Goal: Information Seeking & Learning: Learn about a topic

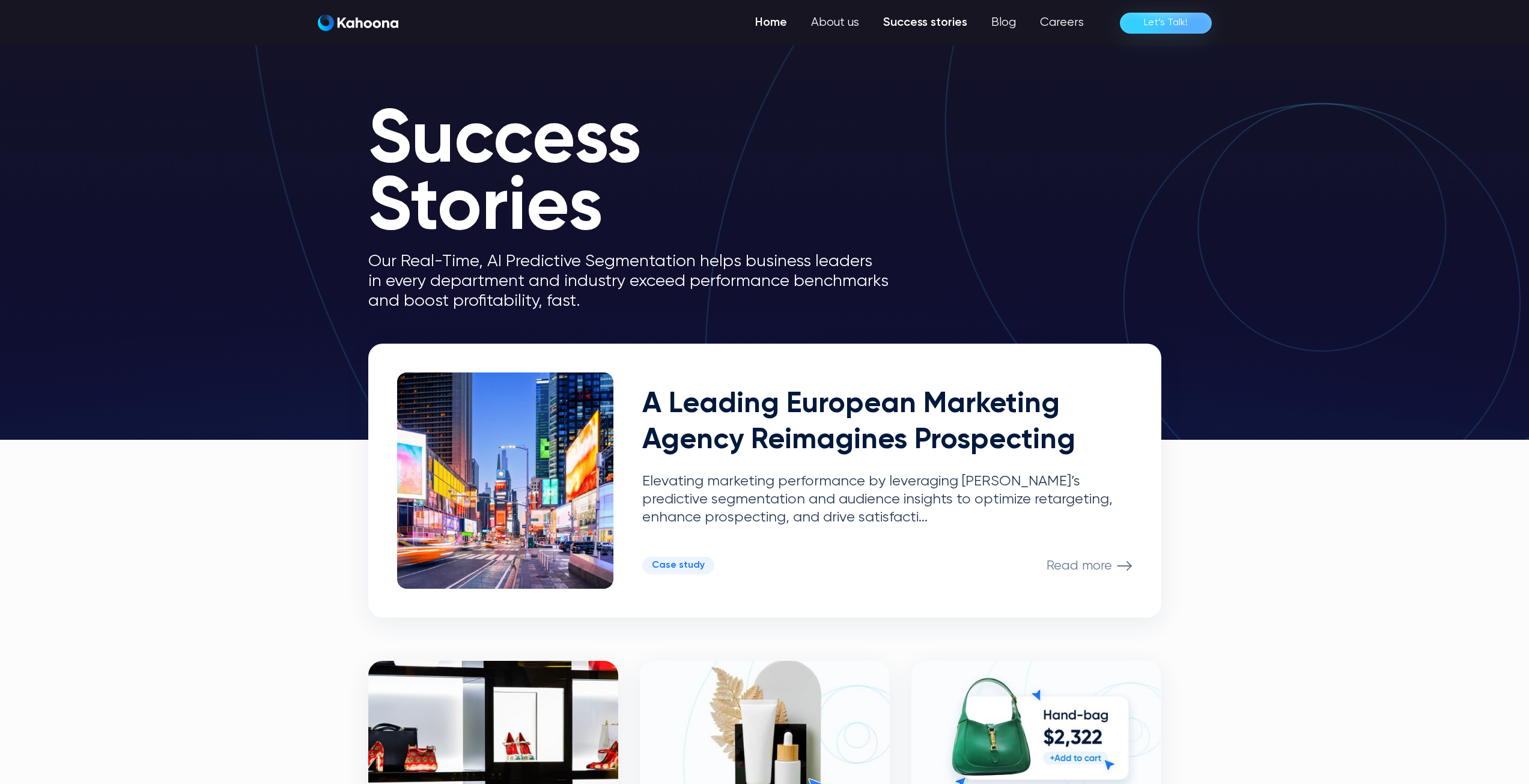
click at [780, 26] on link "Home" at bounding box center [770, 23] width 56 height 24
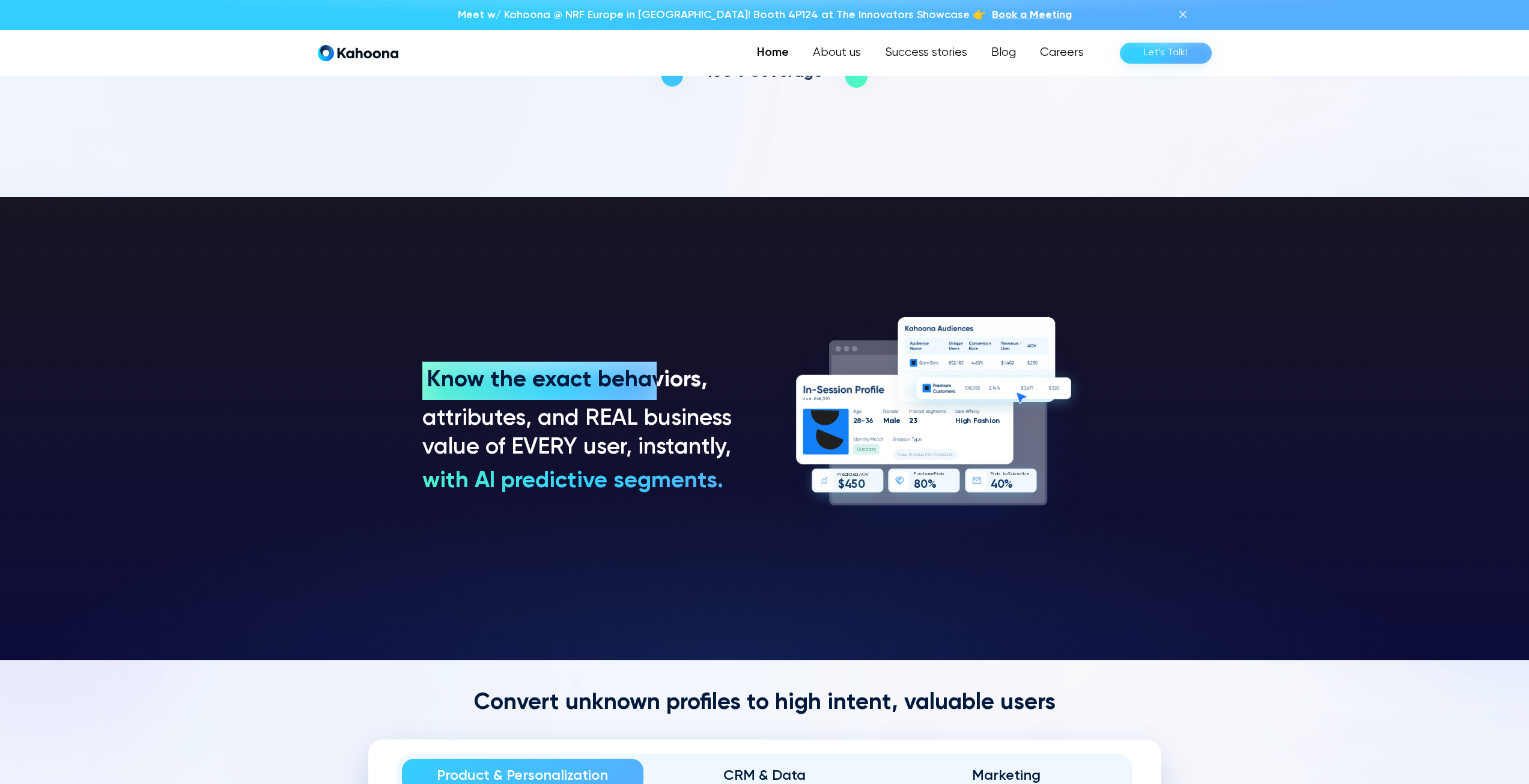
scroll to position [1030, 0]
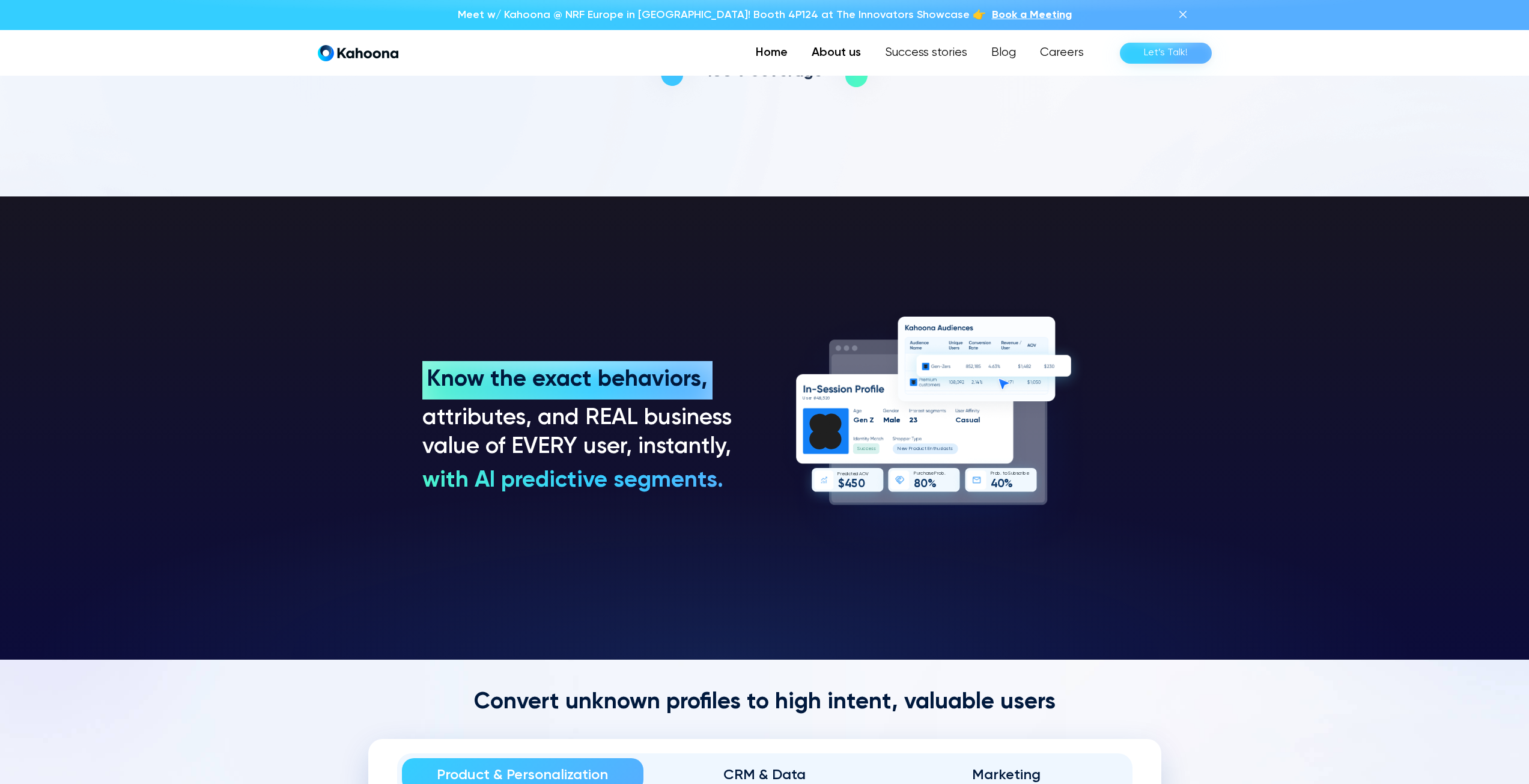
click at [854, 52] on link "About us" at bounding box center [836, 53] width 73 height 24
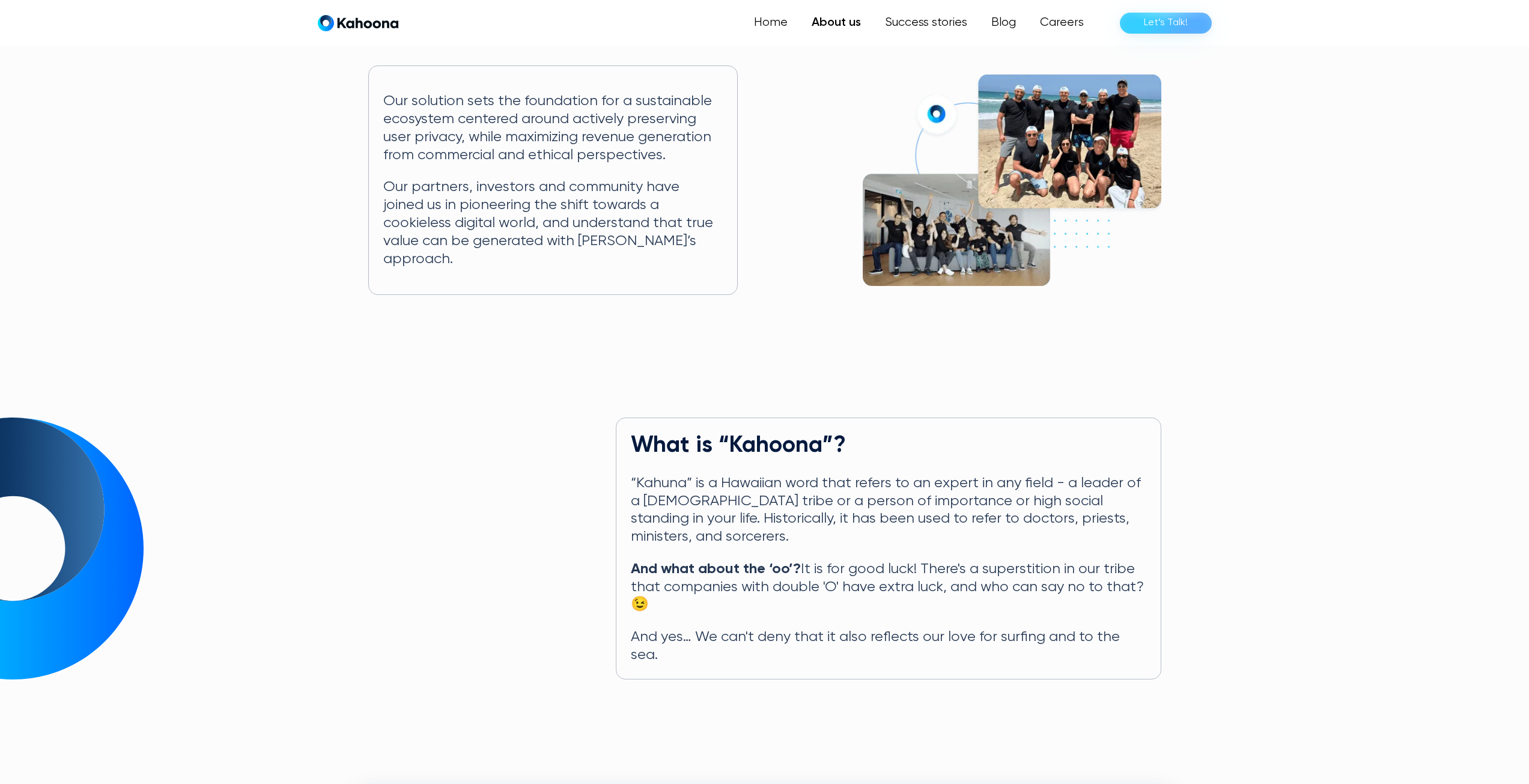
scroll to position [242, 0]
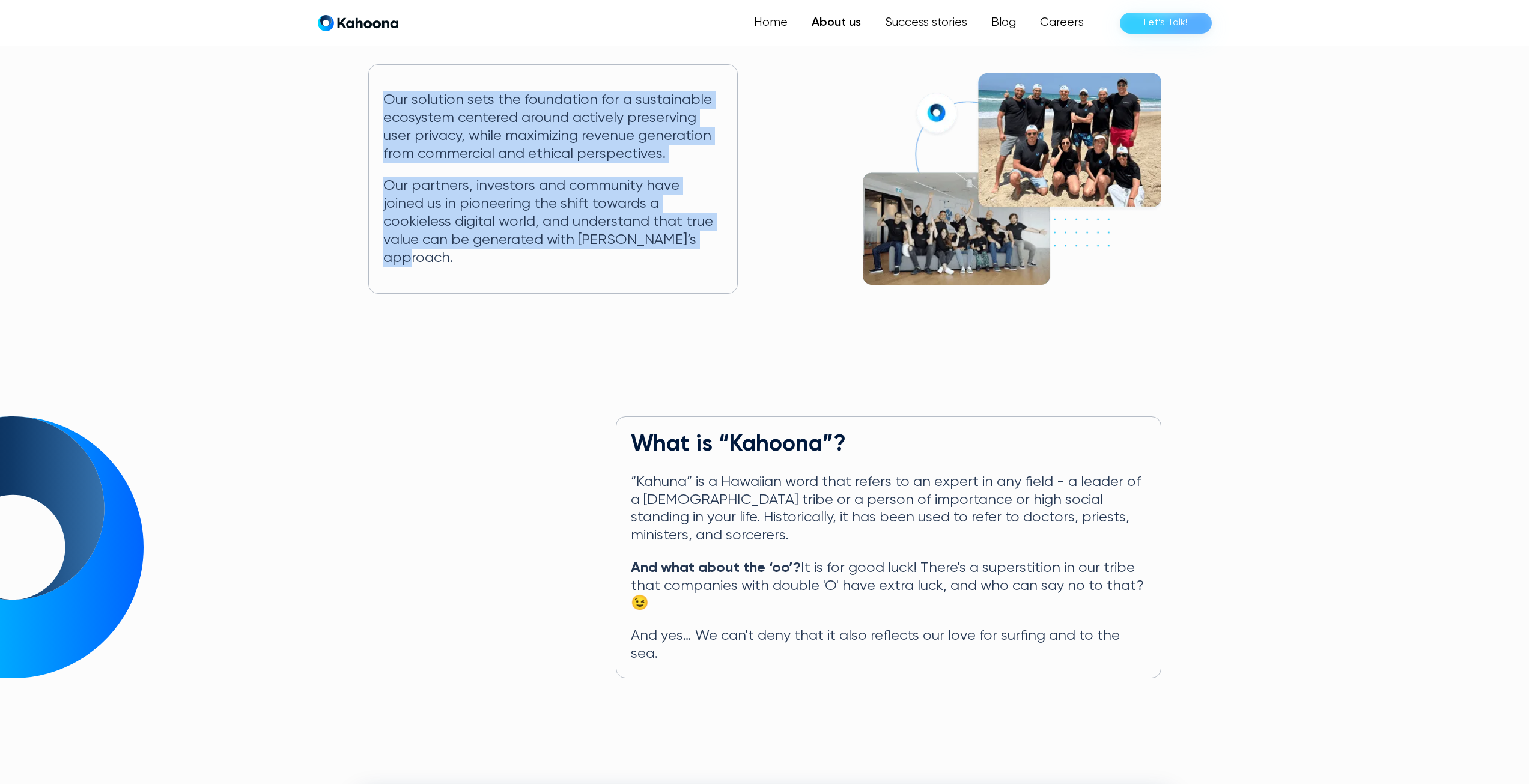
drag, startPoint x: 381, startPoint y: 92, endPoint x: 696, endPoint y: 246, distance: 350.6
click at [696, 246] on div "Our solution sets the foundation for a sustainable ecosystem centered around ac…" at bounding box center [553, 179] width 370 height 230
copy div "Our solution sets the foundation for a sustainable ecosystem centered around ac…"
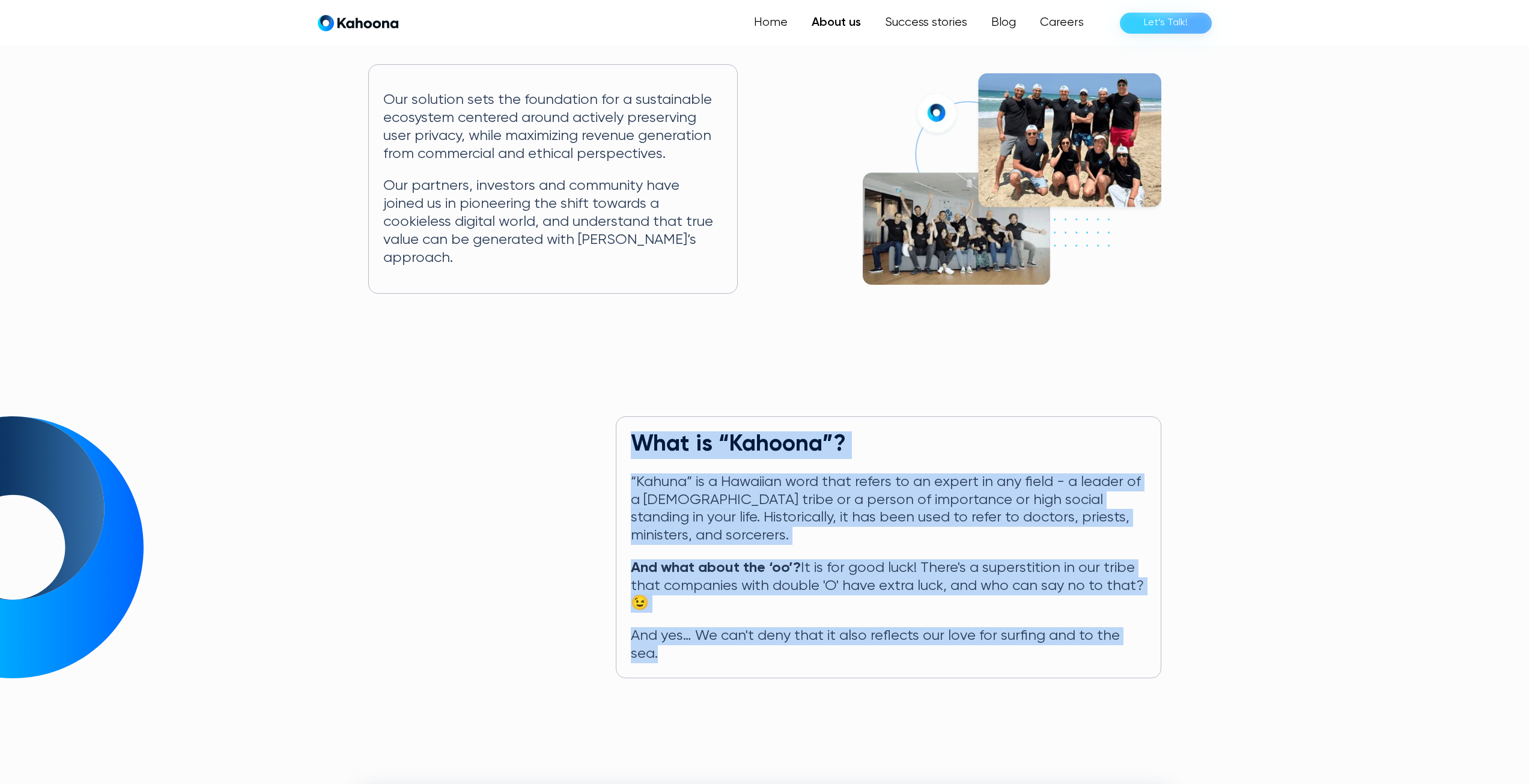
drag, startPoint x: 632, startPoint y: 429, endPoint x: 1151, endPoint y: 631, distance: 556.9
click at [1151, 631] on div "What is “Kahoona”? “Kahuna” is a Hawaiian word that refers to an expert in any …" at bounding box center [888, 546] width 545 height 261
copy div "What is “Kahoona”? “Kahuna” is a Hawaiian word that refers to an expert in any …"
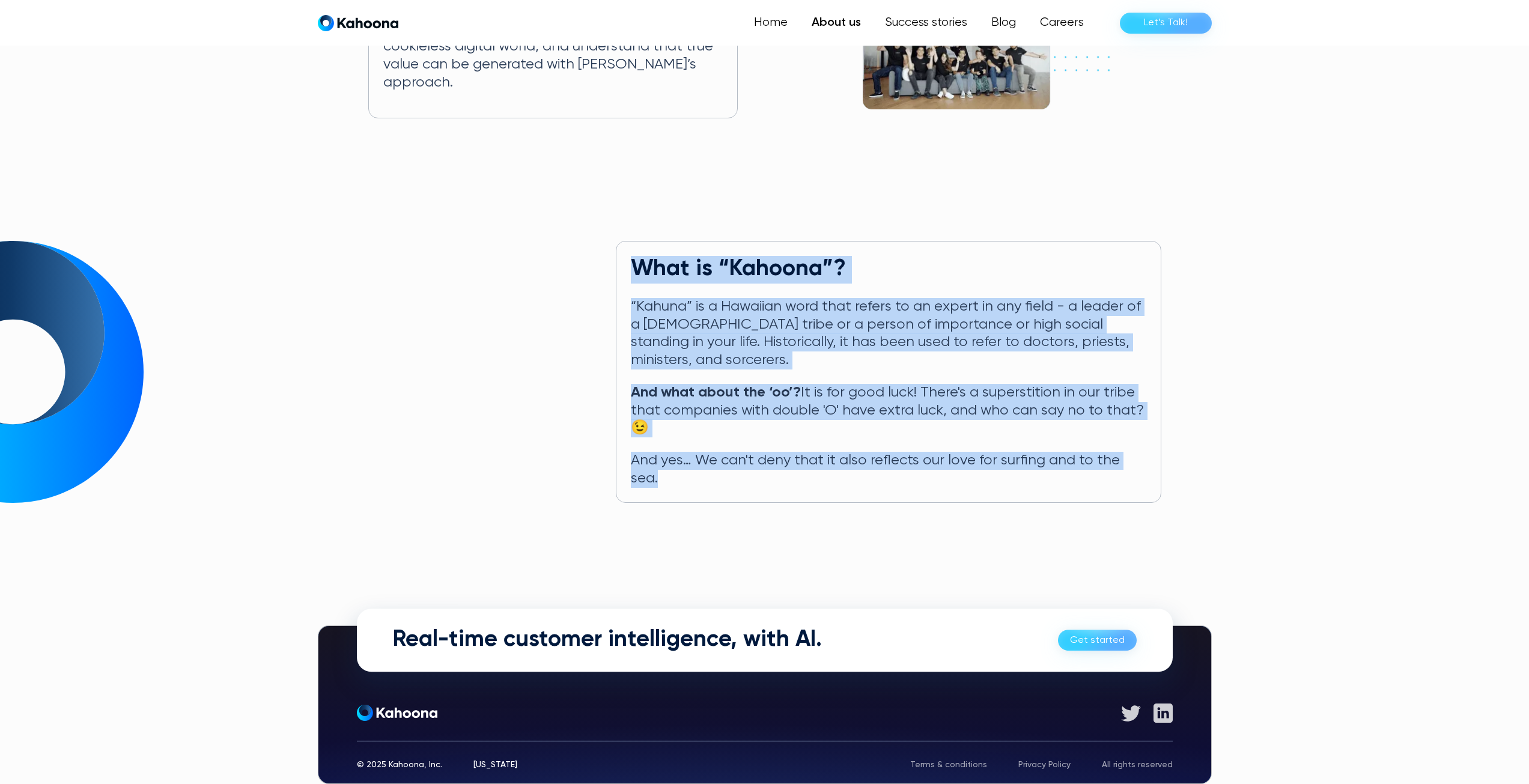
scroll to position [418, 0]
